Goal: Transaction & Acquisition: Download file/media

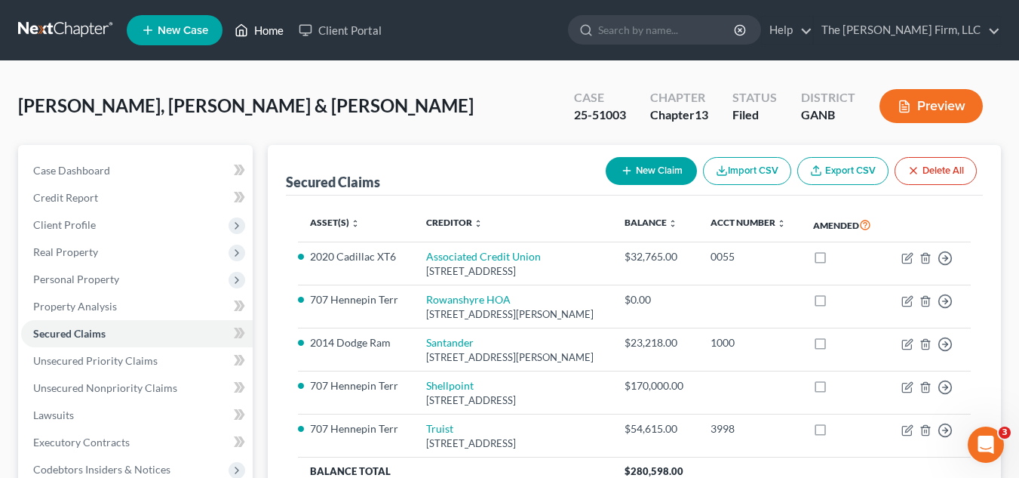
click at [258, 32] on link "Home" at bounding box center [259, 30] width 64 height 27
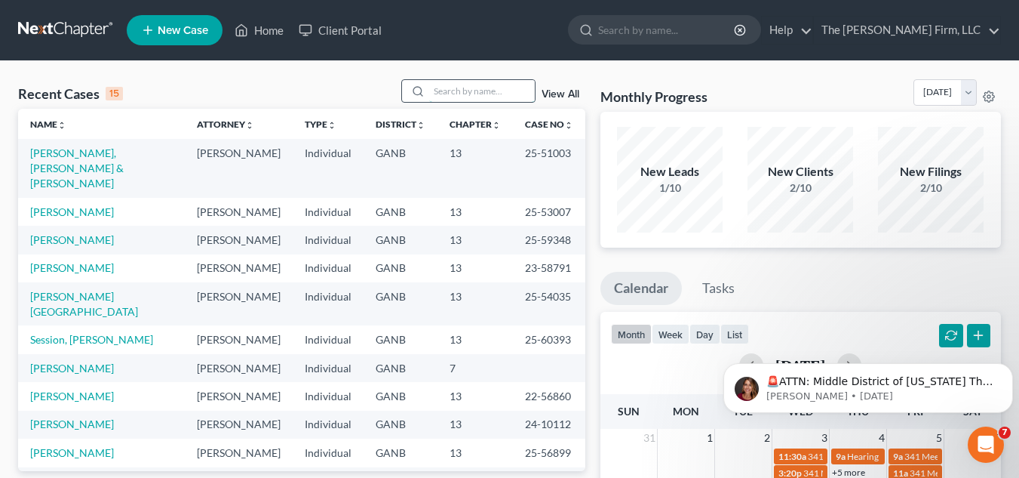
click at [452, 97] on input "search" at bounding box center [482, 91] width 106 height 22
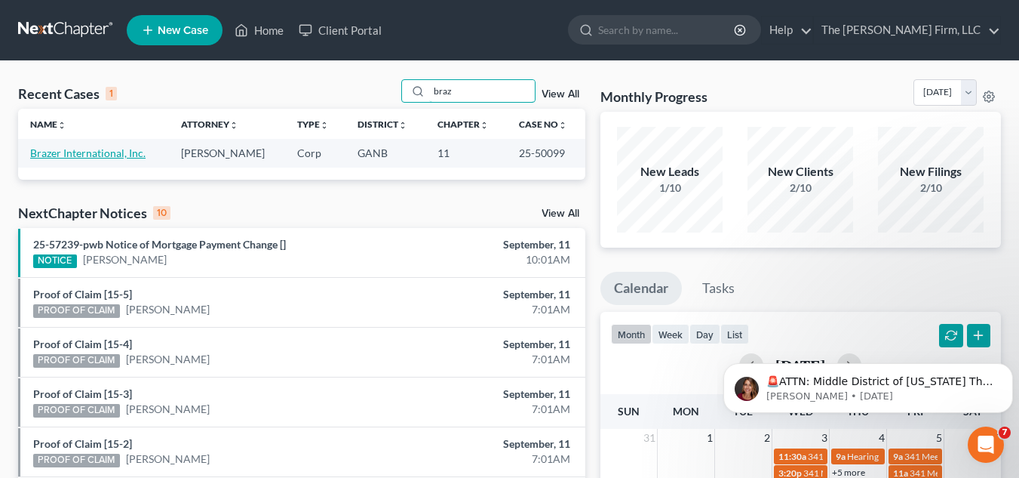
type input "braz"
click at [91, 153] on link "Brazer International, Inc." at bounding box center [87, 152] width 115 height 13
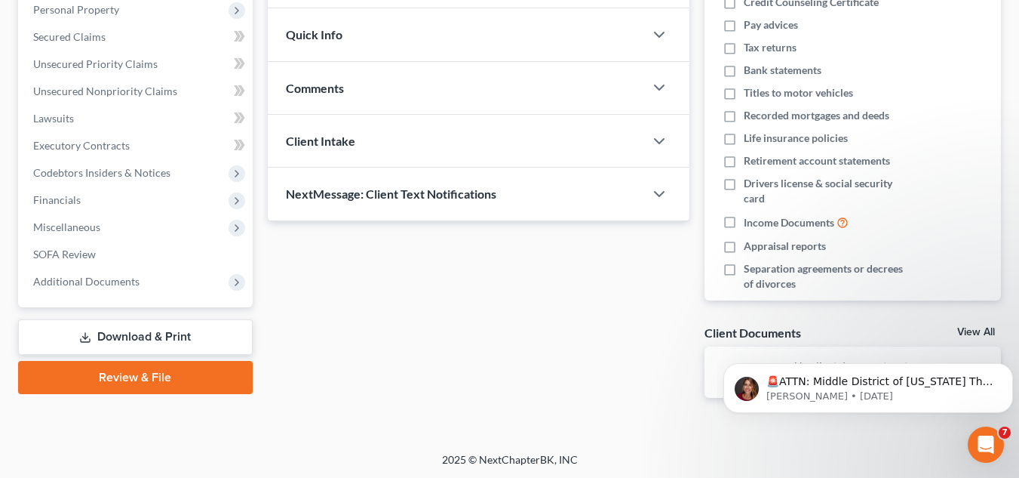
scroll to position [244, 0]
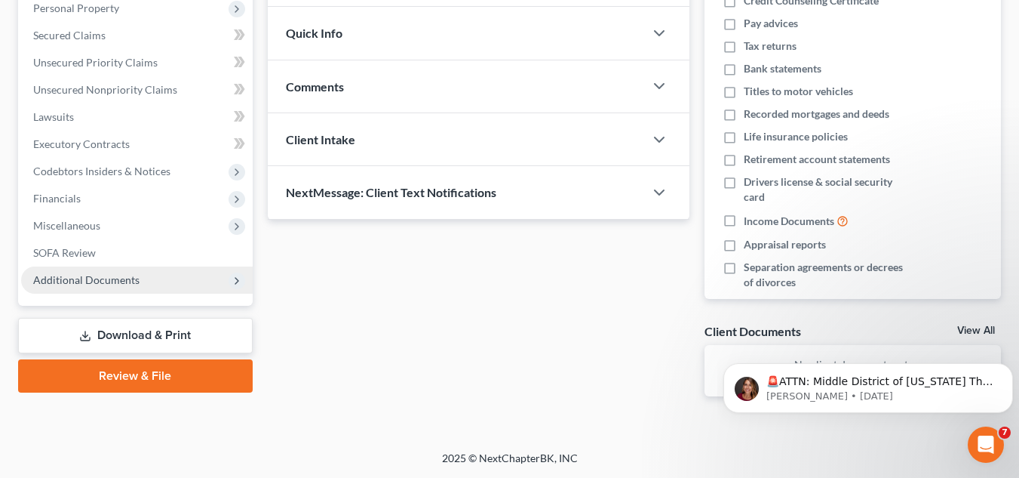
click at [84, 276] on span "Additional Documents" at bounding box center [86, 279] width 106 height 13
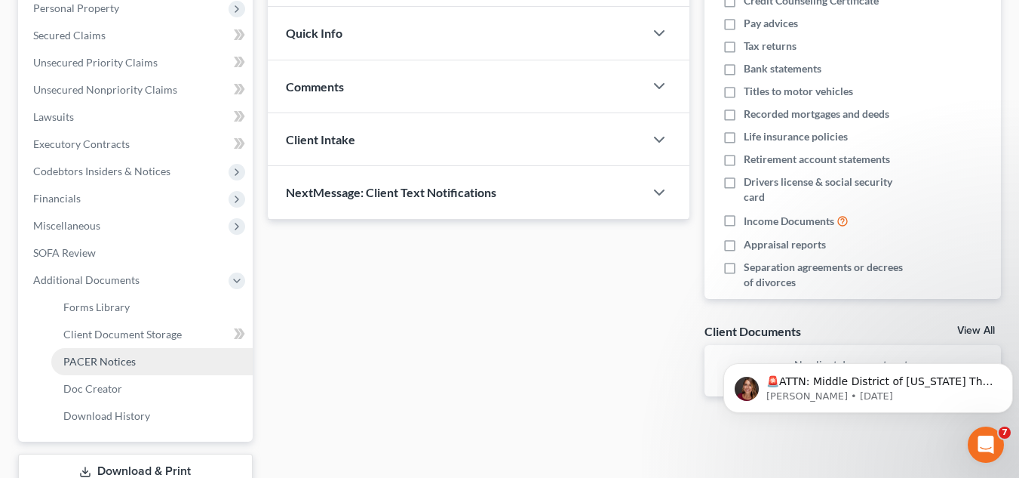
click at [94, 363] on span "PACER Notices" at bounding box center [99, 361] width 72 height 13
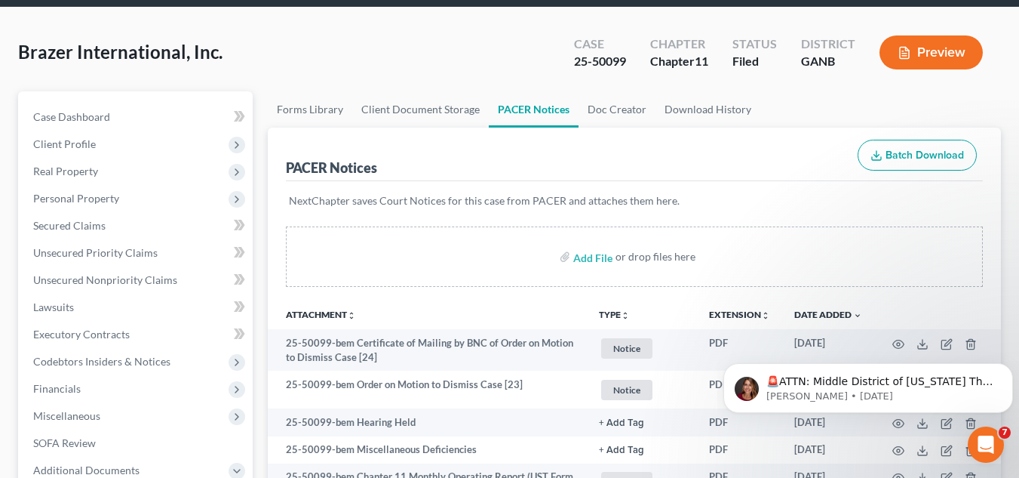
scroll to position [151, 0]
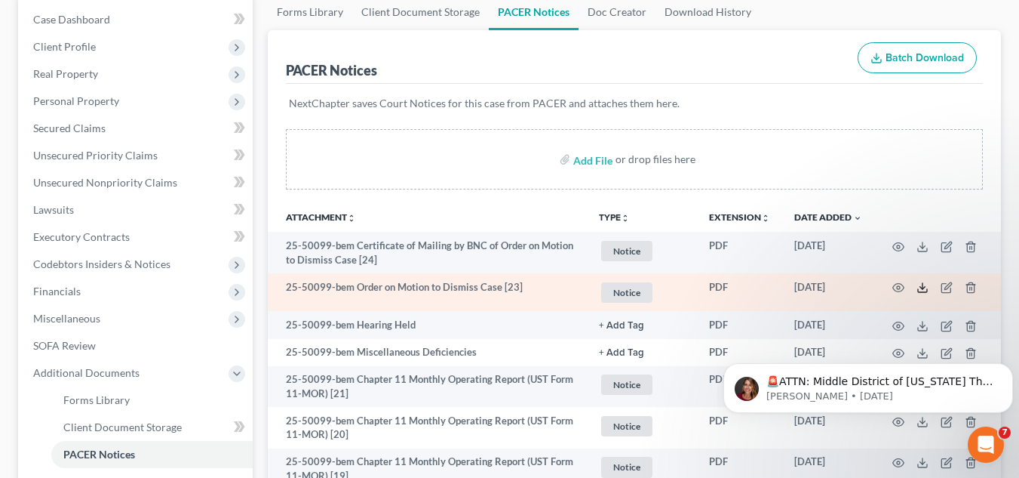
click at [919, 286] on icon at bounding box center [923, 287] width 12 height 12
